Goal: Task Accomplishment & Management: Use online tool/utility

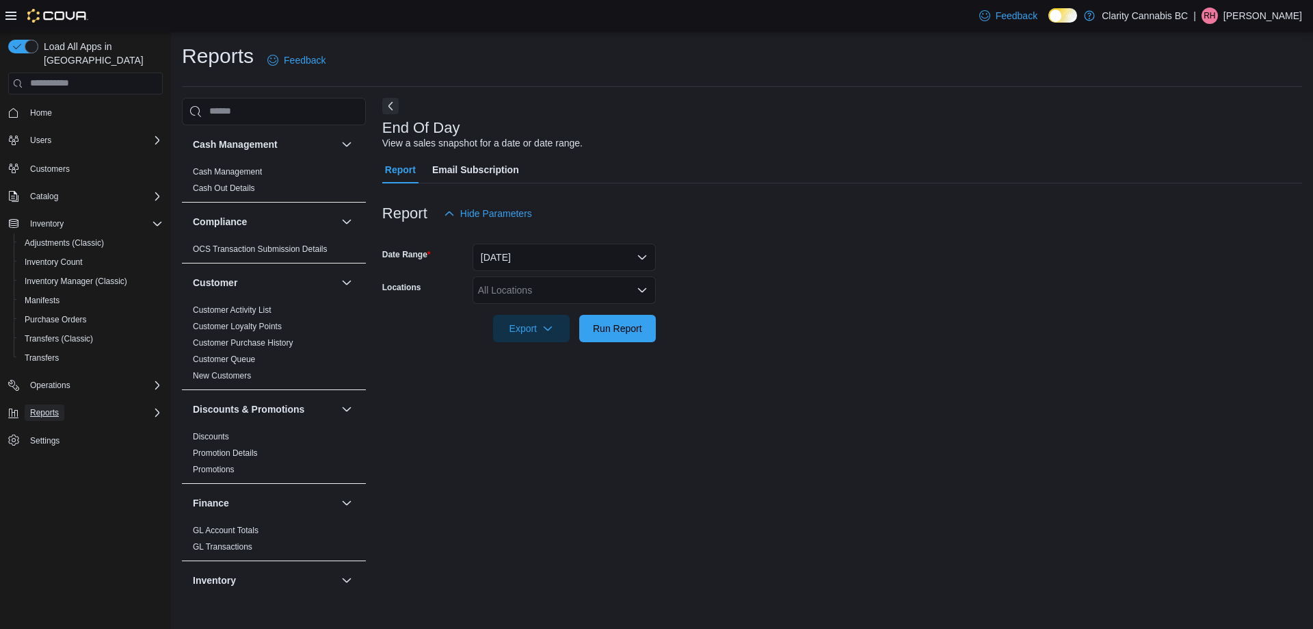
click at [39, 407] on span "Reports" at bounding box center [44, 412] width 29 height 11
click at [44, 464] on span "Reports" at bounding box center [39, 469] width 29 height 11
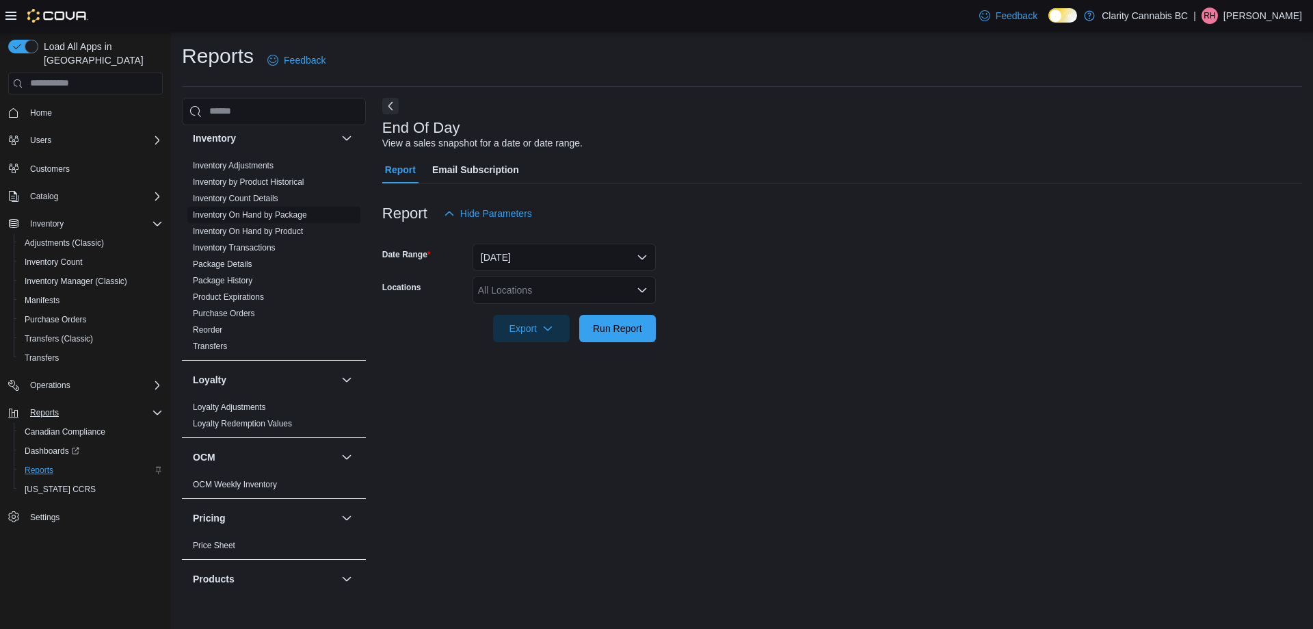
scroll to position [410, 0]
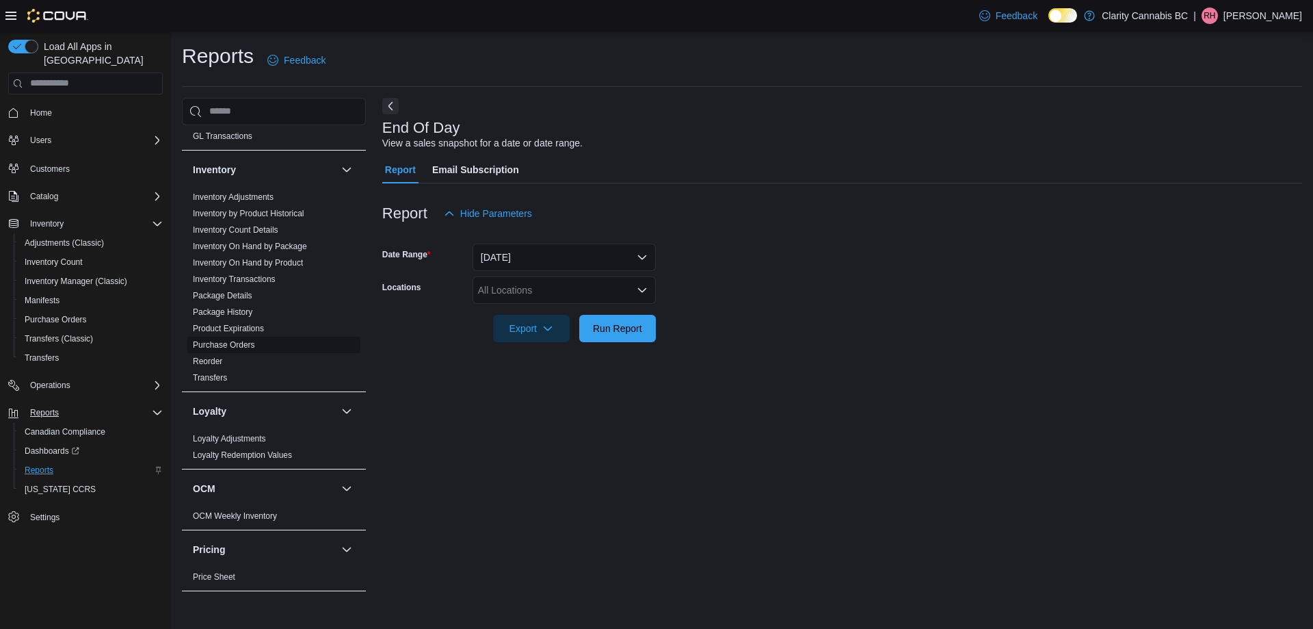
click at [240, 345] on link "Purchase Orders" at bounding box center [224, 345] width 62 height 10
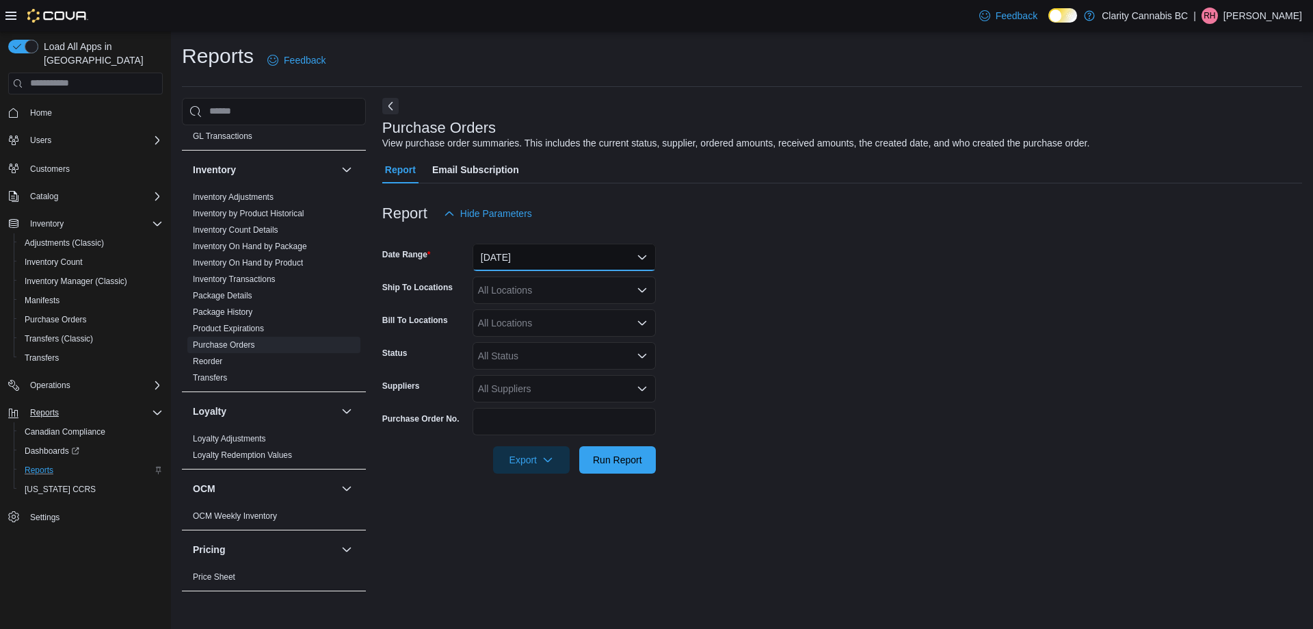
click at [575, 249] on button "[DATE]" at bounding box center [564, 256] width 183 height 27
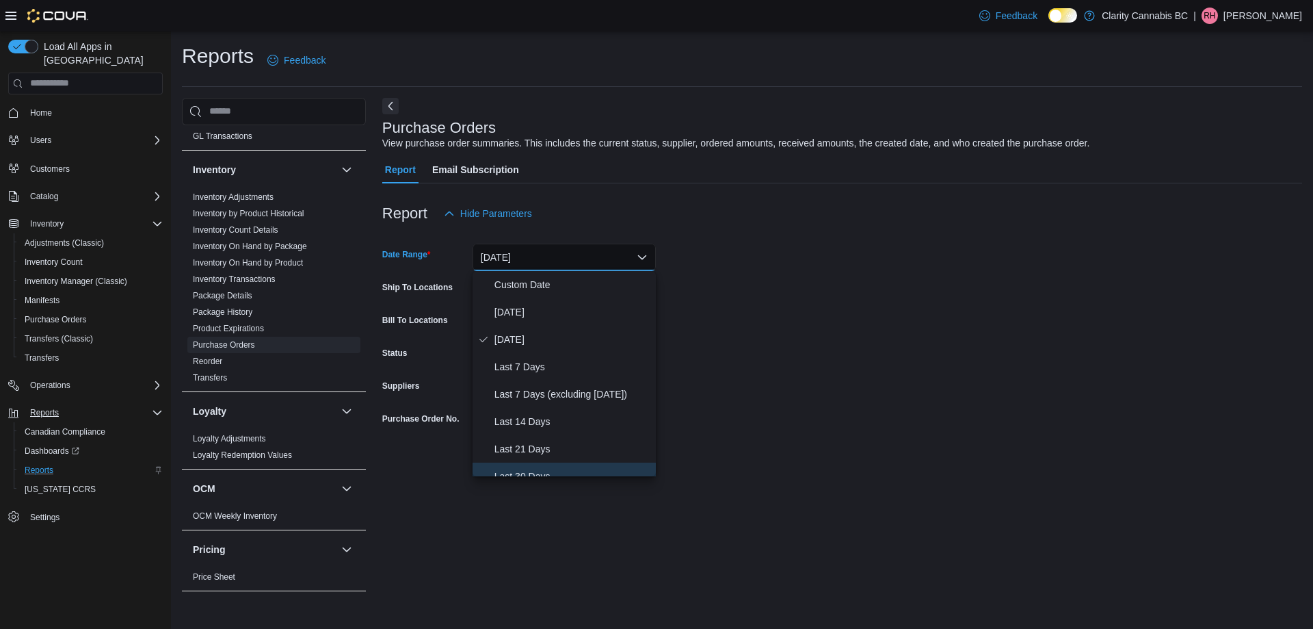
click at [531, 472] on span "Last 30 Days" at bounding box center [573, 476] width 156 height 16
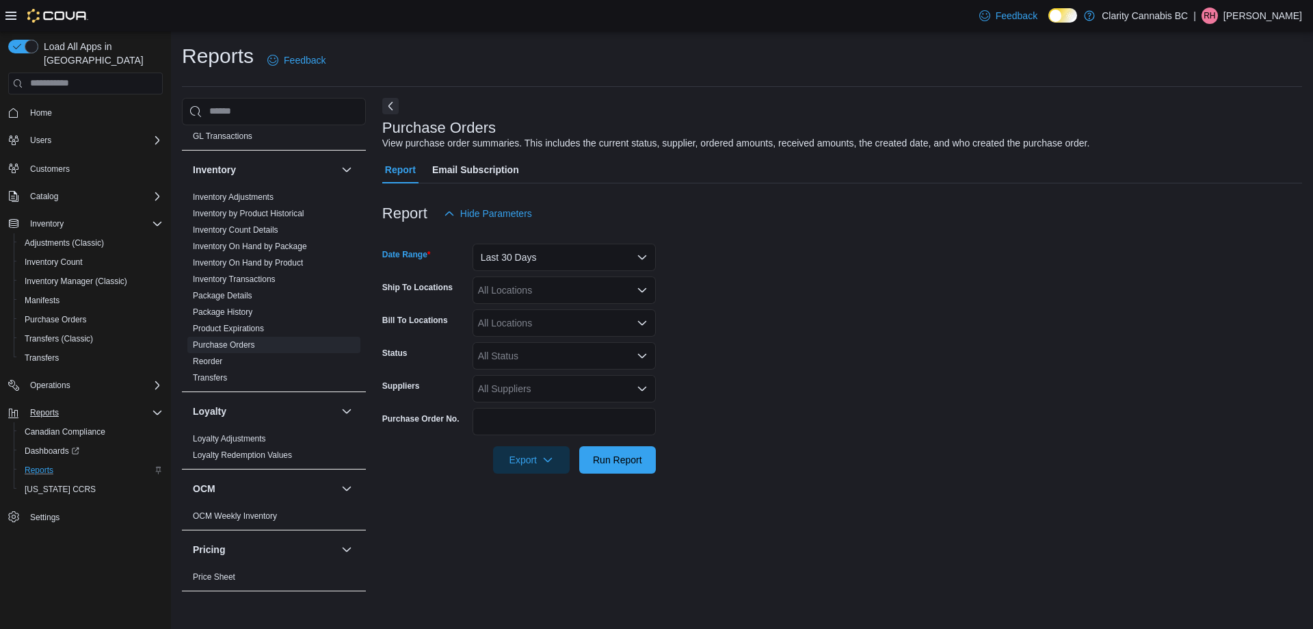
click at [503, 291] on div "All Locations" at bounding box center [564, 289] width 183 height 27
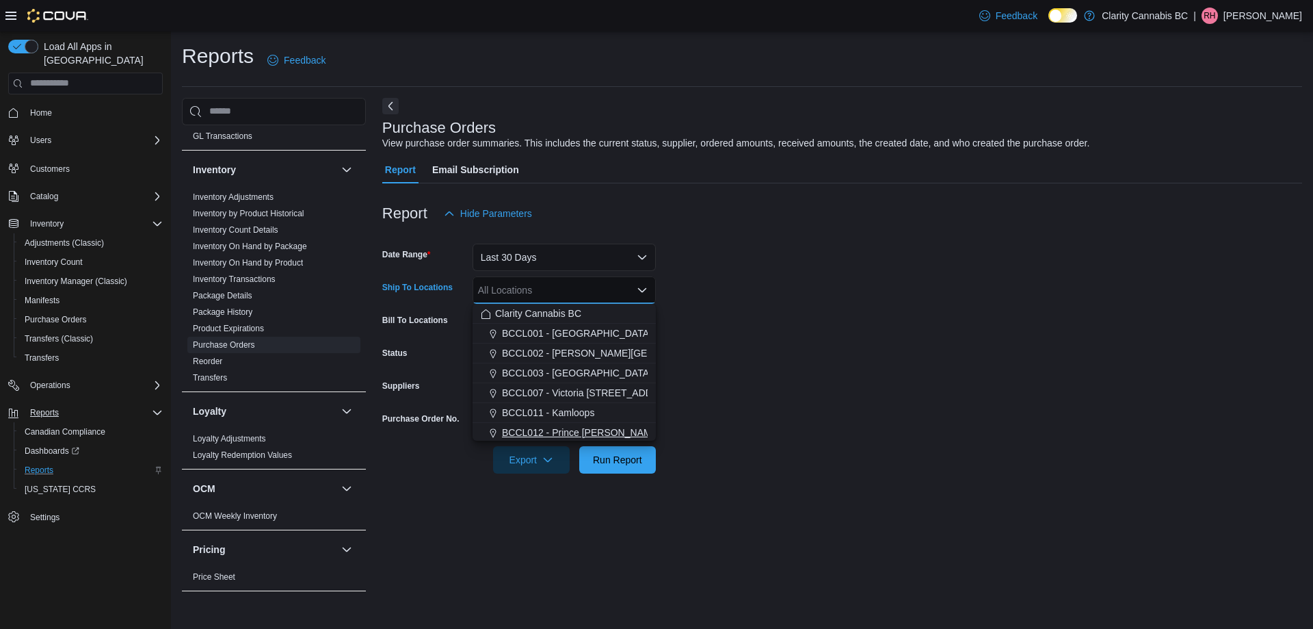
click at [598, 428] on span "BCCL012 - Prince [PERSON_NAME]" at bounding box center [581, 432] width 159 height 14
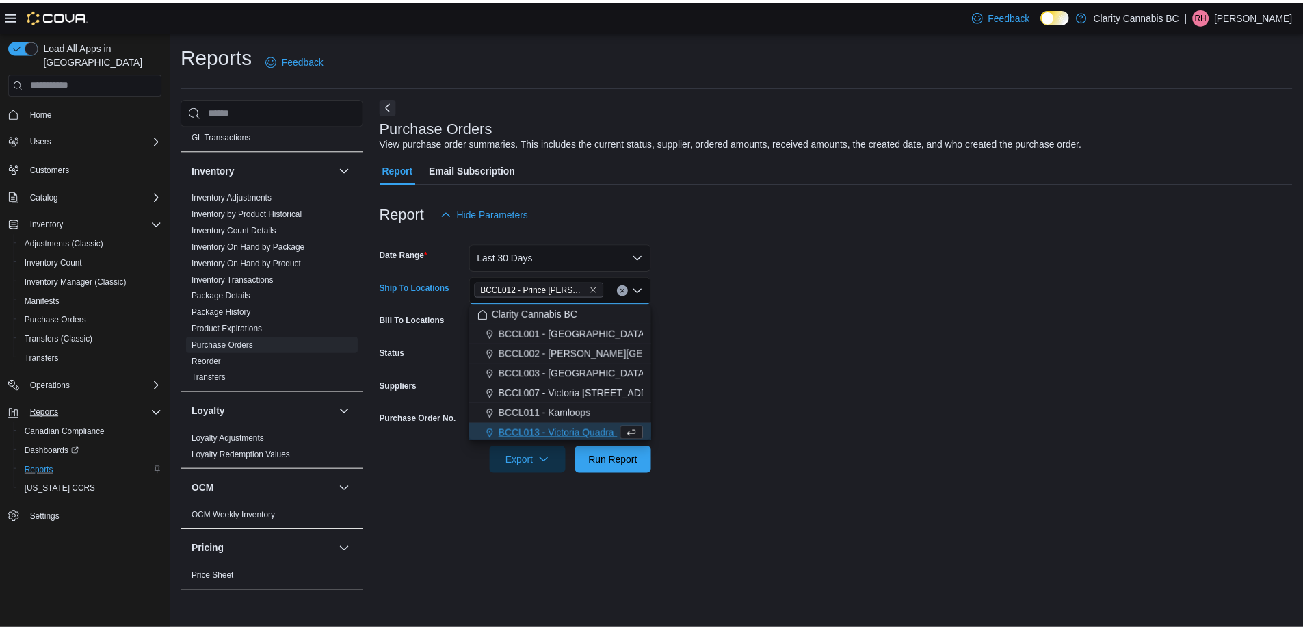
scroll to position [2, 0]
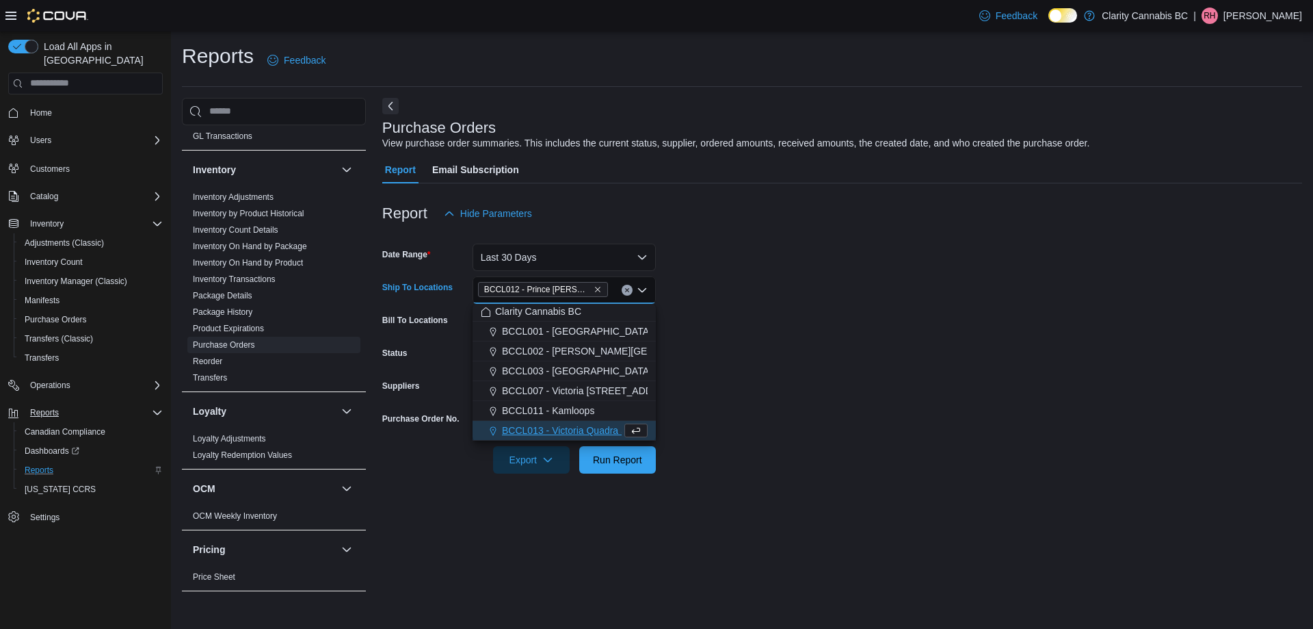
click at [833, 383] on form "Date Range Last 30 Days Ship To Locations BCCL012 - [GEOGRAPHIC_DATA][PERSON_NA…" at bounding box center [842, 350] width 920 height 246
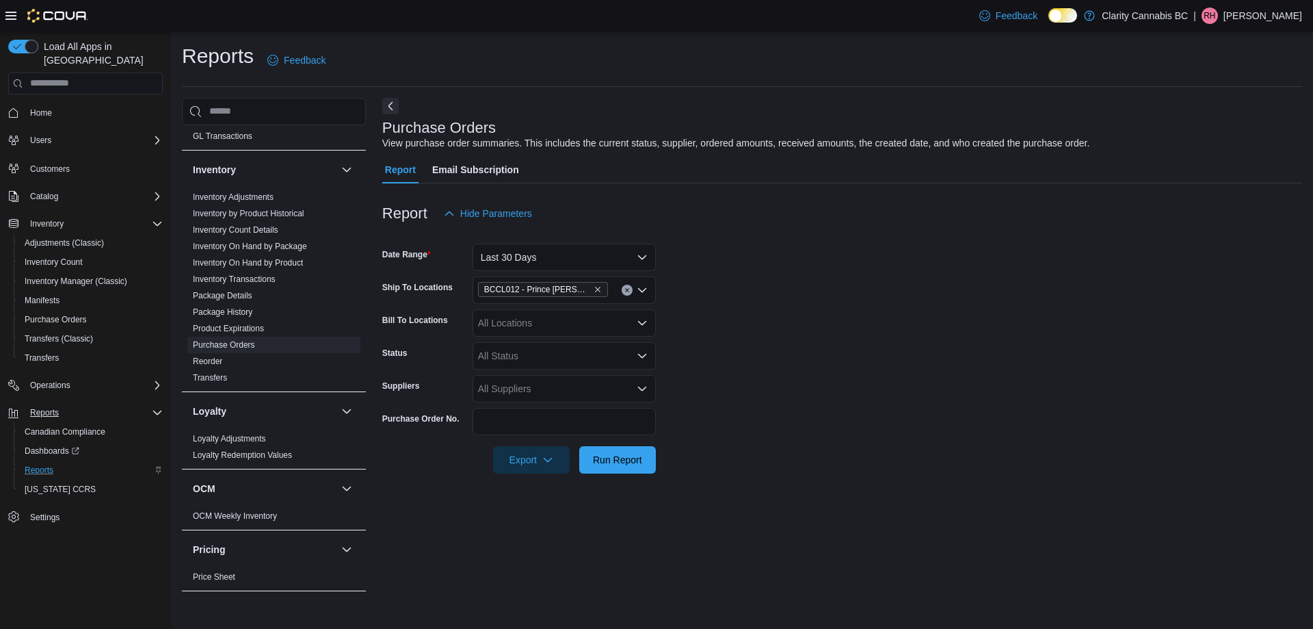
click at [540, 382] on div "All Suppliers" at bounding box center [564, 388] width 183 height 27
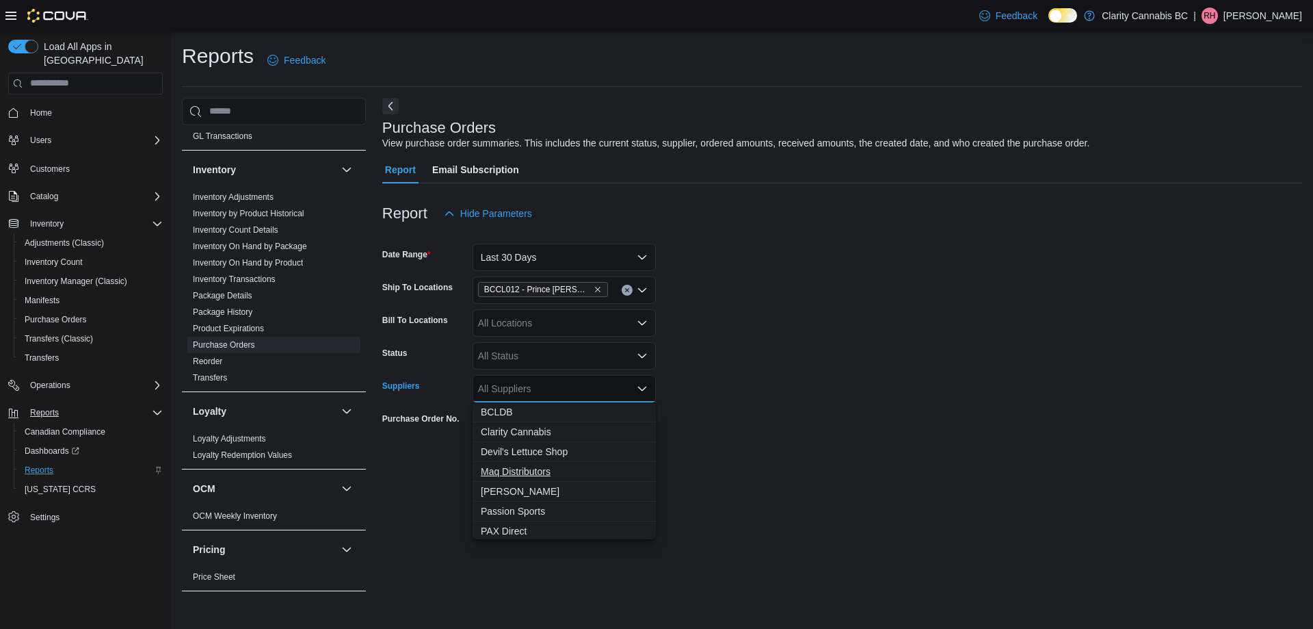
click at [517, 469] on span "Maq Distributors" at bounding box center [564, 471] width 167 height 14
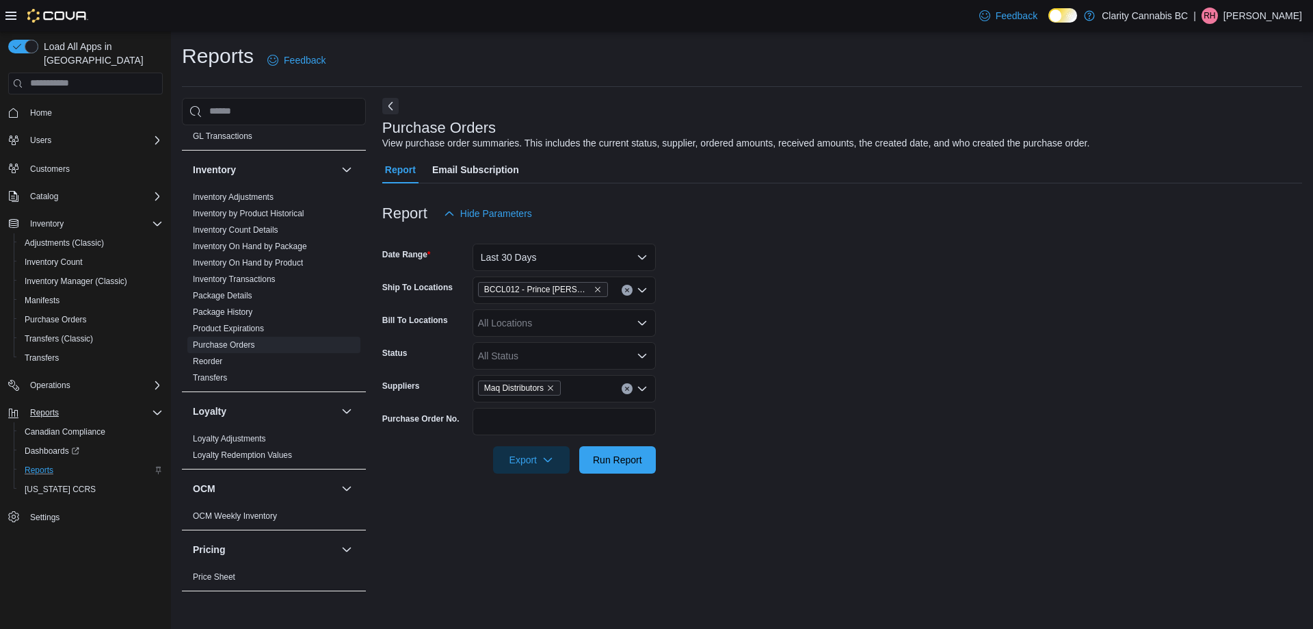
click at [1031, 388] on form "Date Range Last 30 Days Ship To Locations BCCL012 - [GEOGRAPHIC_DATA][PERSON_NA…" at bounding box center [842, 350] width 920 height 246
click at [620, 453] on span "Run Report" at bounding box center [617, 459] width 49 height 14
